Goal: Download file/media

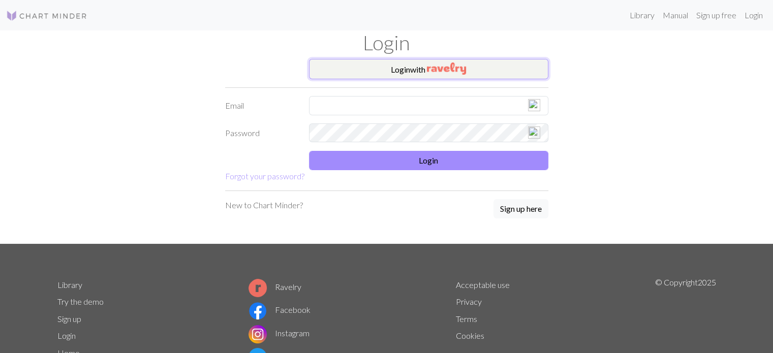
click at [389, 60] on button "Login with" at bounding box center [428, 69] width 239 height 20
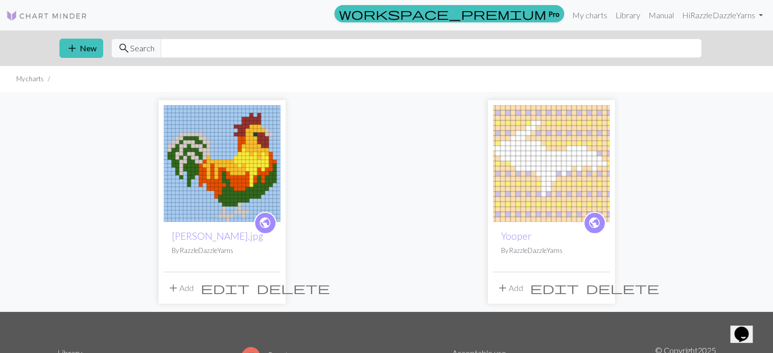
click at [258, 147] on img at bounding box center [222, 163] width 117 height 117
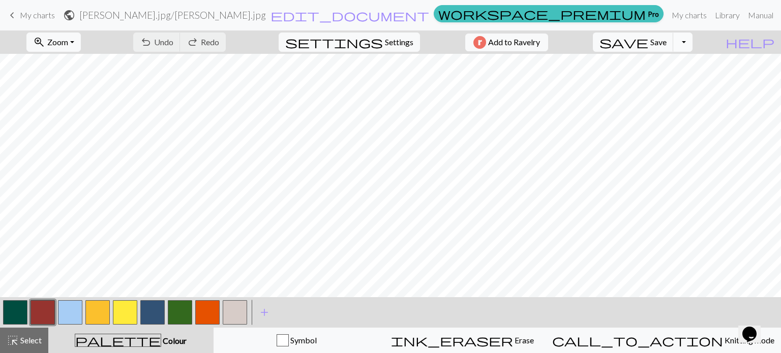
click at [692, 46] on button "Toggle Dropdown" at bounding box center [682, 42] width 19 height 19
click at [677, 77] on button "save_alt Download" at bounding box center [608, 81] width 168 height 16
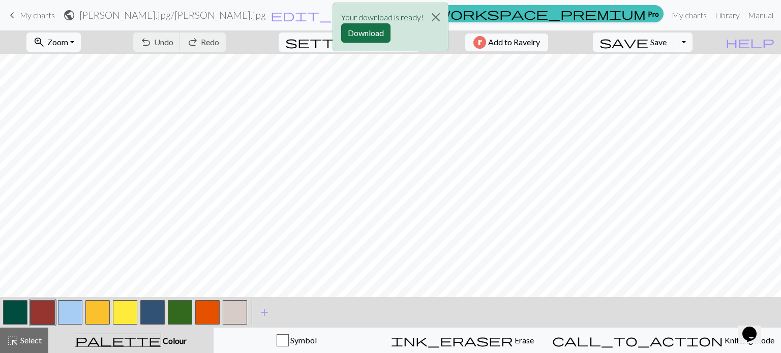
click at [372, 27] on button "Download" at bounding box center [365, 32] width 49 height 19
